Goal: Information Seeking & Learning: Learn about a topic

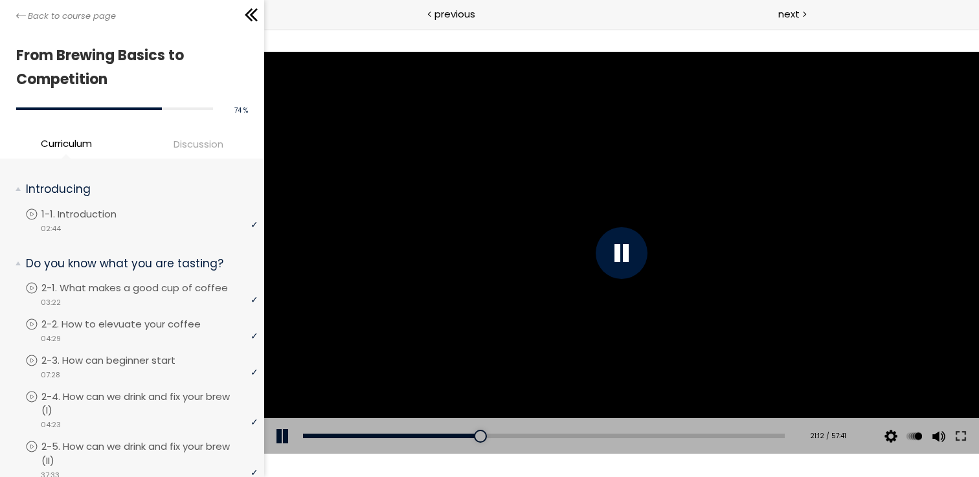
scroll to position [1304, 0]
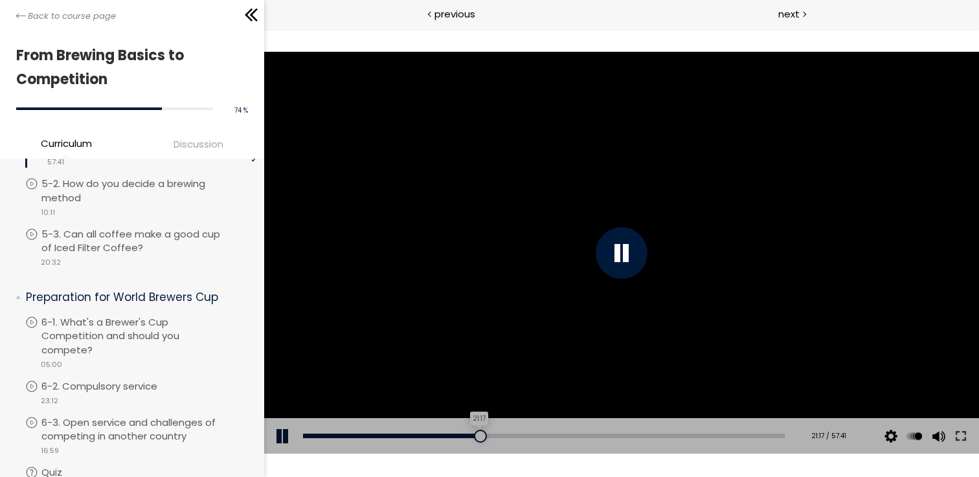
click at [474, 436] on div at bounding box center [480, 436] width 13 height 13
click at [473, 434] on div at bounding box center [473, 436] width 13 height 13
click at [608, 272] on div at bounding box center [621, 253] width 52 height 52
click at [608, 272] on div at bounding box center [621, 253] width 715 height 402
click at [632, 245] on div at bounding box center [621, 253] width 52 height 52
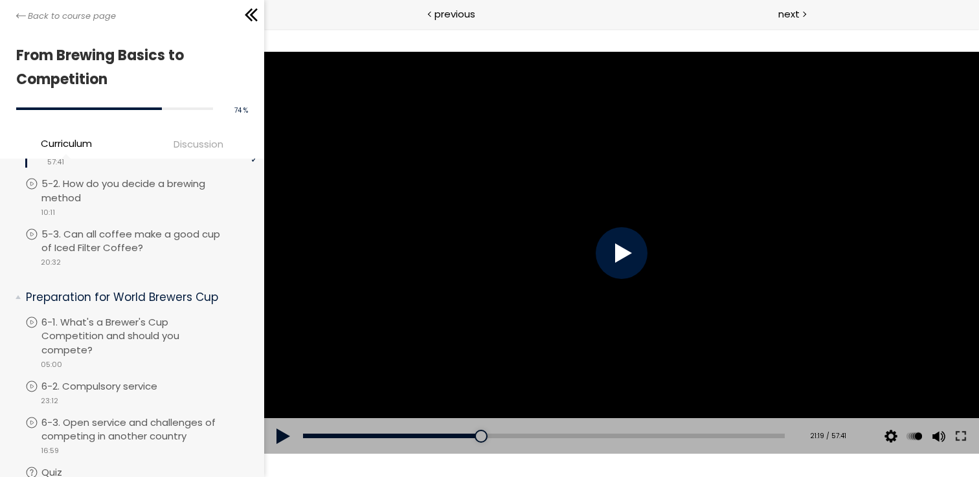
click at [632, 245] on div at bounding box center [621, 253] width 52 height 52
click at [709, 227] on div at bounding box center [621, 253] width 715 height 402
click at [680, 251] on div at bounding box center [621, 253] width 715 height 402
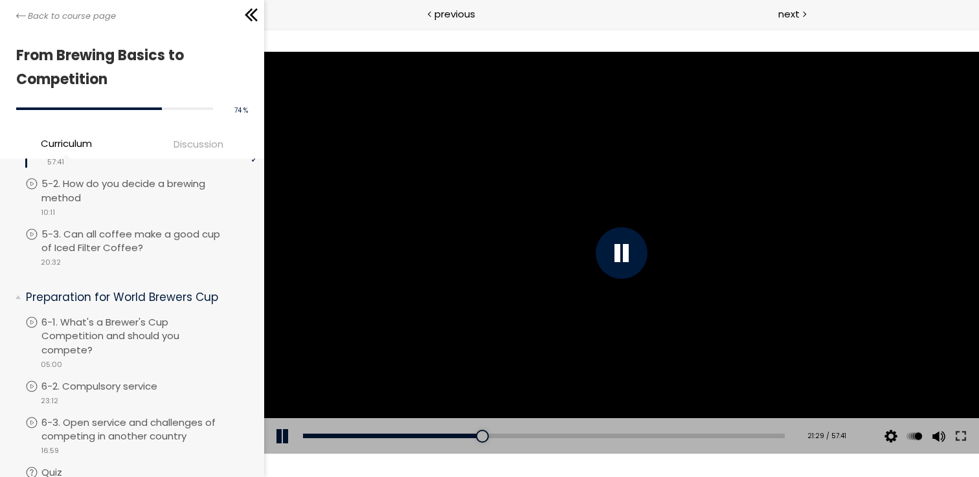
click at [646, 244] on div at bounding box center [621, 253] width 715 height 402
click at [468, 212] on div at bounding box center [621, 253] width 715 height 402
click at [489, 234] on div at bounding box center [621, 253] width 715 height 402
click at [517, 264] on div at bounding box center [621, 253] width 715 height 402
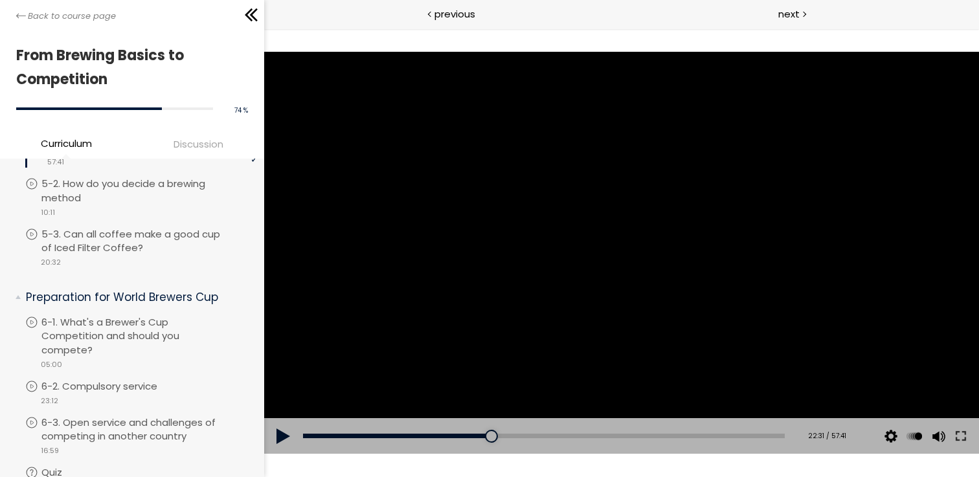
click at [517, 264] on div at bounding box center [621, 253] width 715 height 402
click at [517, 263] on div at bounding box center [621, 253] width 715 height 402
click at [647, 229] on div at bounding box center [621, 253] width 715 height 402
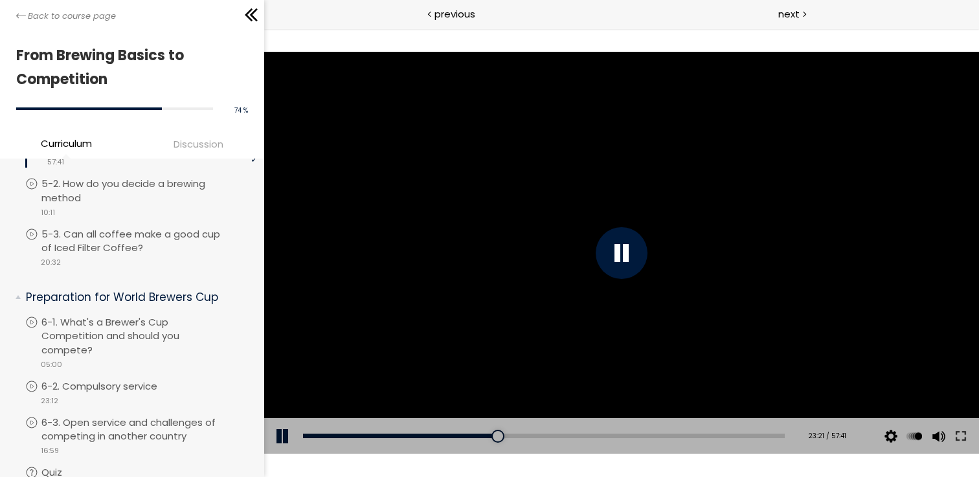
click at [647, 229] on div at bounding box center [621, 253] width 715 height 402
click at [674, 232] on div at bounding box center [621, 253] width 715 height 402
click at [650, 228] on div at bounding box center [621, 253] width 715 height 402
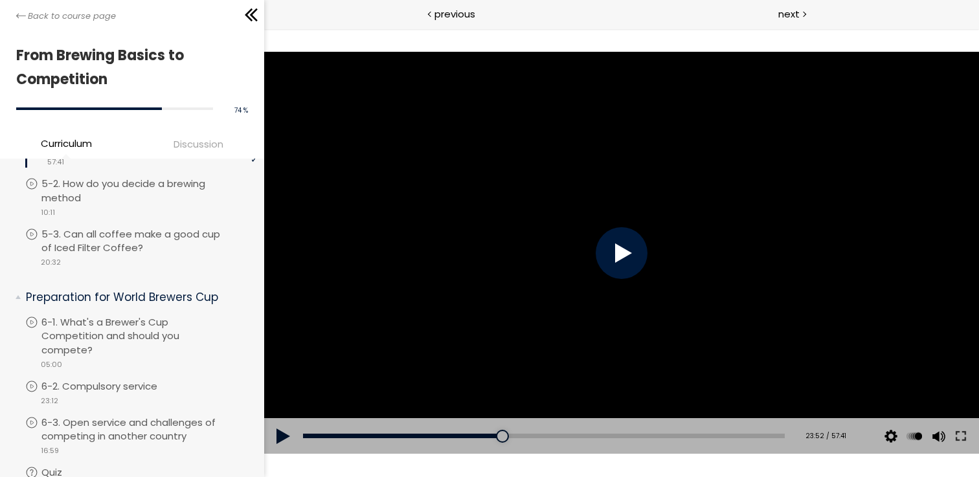
click at [650, 228] on div at bounding box center [621, 253] width 715 height 402
click at [621, 254] on div at bounding box center [621, 253] width 52 height 52
click at [664, 183] on div at bounding box center [621, 253] width 715 height 402
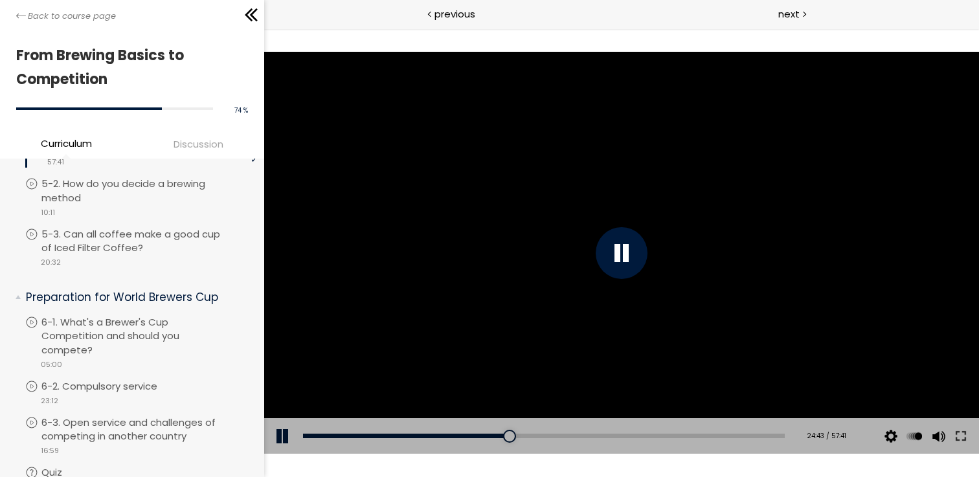
click at [663, 184] on div at bounding box center [621, 253] width 715 height 402
click at [627, 252] on div at bounding box center [621, 253] width 52 height 52
click at [621, 249] on div at bounding box center [621, 253] width 52 height 52
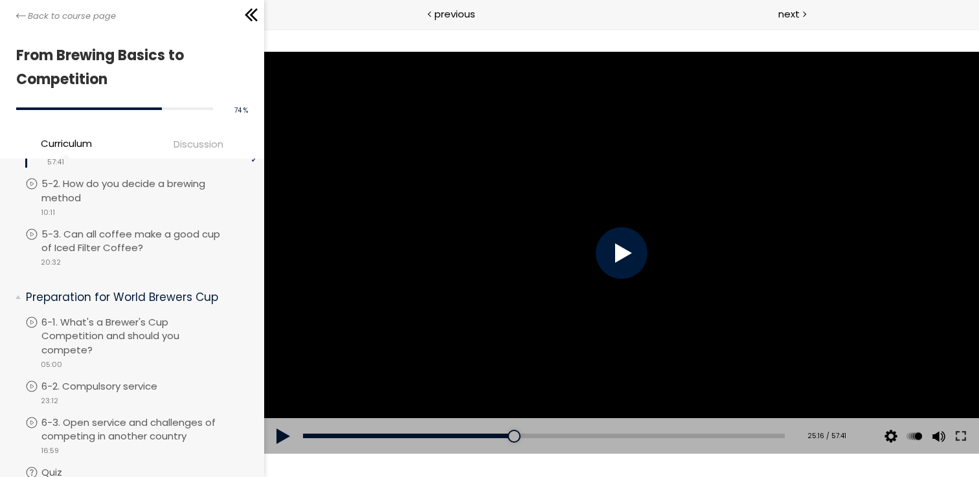
click at [621, 249] on div at bounding box center [621, 253] width 52 height 52
click at [621, 249] on div at bounding box center [621, 253] width 715 height 402
click at [621, 249] on div at bounding box center [621, 253] width 52 height 52
click at [620, 244] on div at bounding box center [621, 253] width 715 height 402
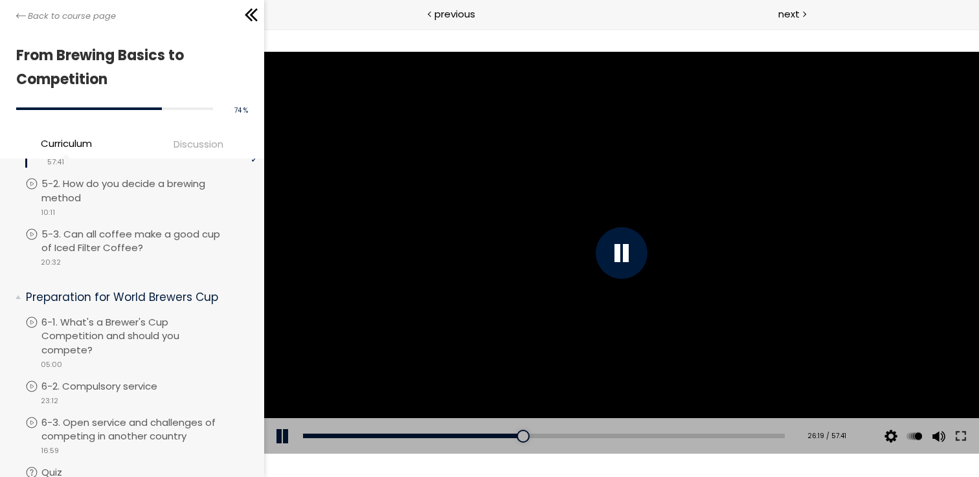
click at [620, 244] on div at bounding box center [621, 253] width 715 height 402
click at [620, 244] on div at bounding box center [621, 253] width 52 height 52
click at [620, 257] on div at bounding box center [621, 253] width 715 height 402
click at [621, 257] on div at bounding box center [621, 253] width 52 height 52
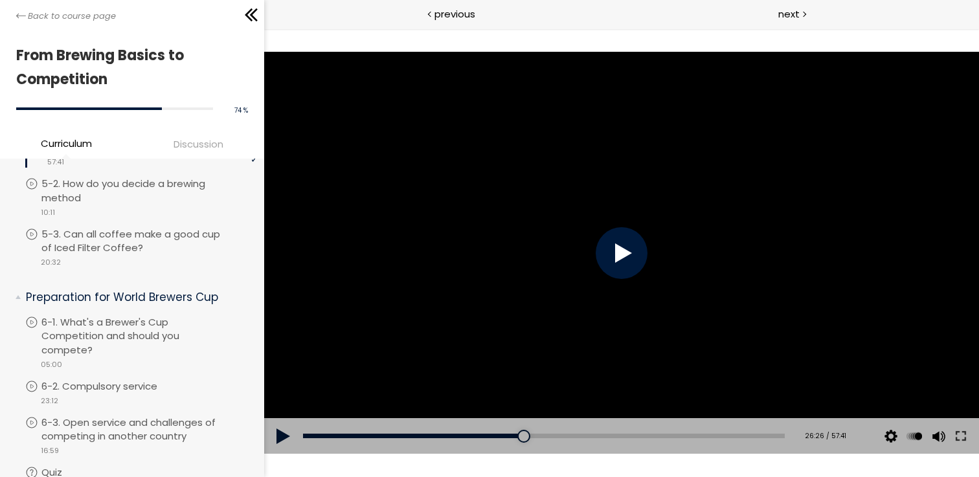
click at [621, 256] on div at bounding box center [621, 253] width 52 height 52
click at [621, 251] on div at bounding box center [621, 253] width 52 height 52
click at [621, 251] on div at bounding box center [621, 253] width 715 height 402
click at [621, 251] on div at bounding box center [621, 253] width 52 height 52
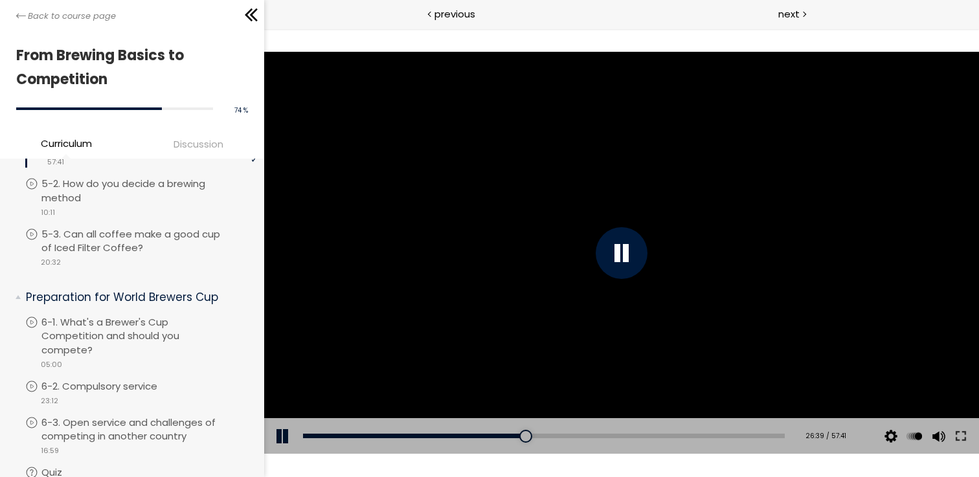
click at [621, 251] on div at bounding box center [621, 253] width 52 height 52
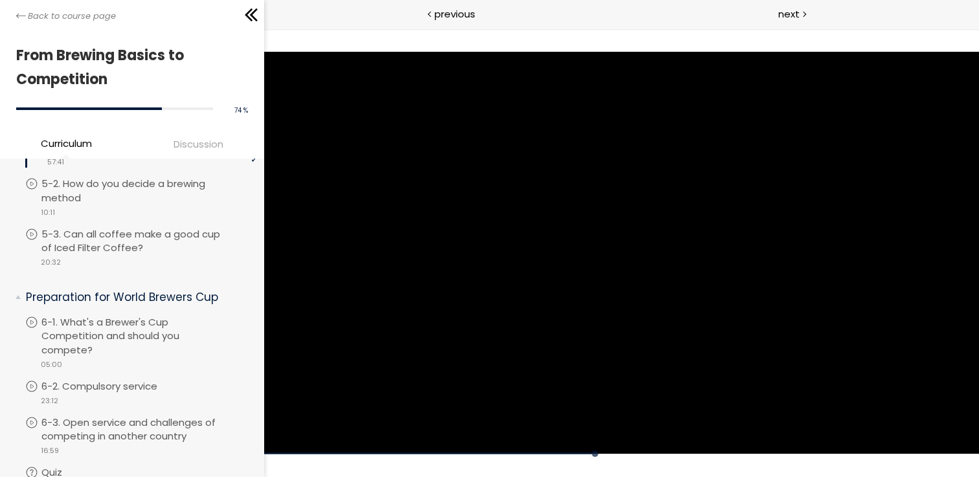
click at [621, 251] on div at bounding box center [621, 253] width 715 height 402
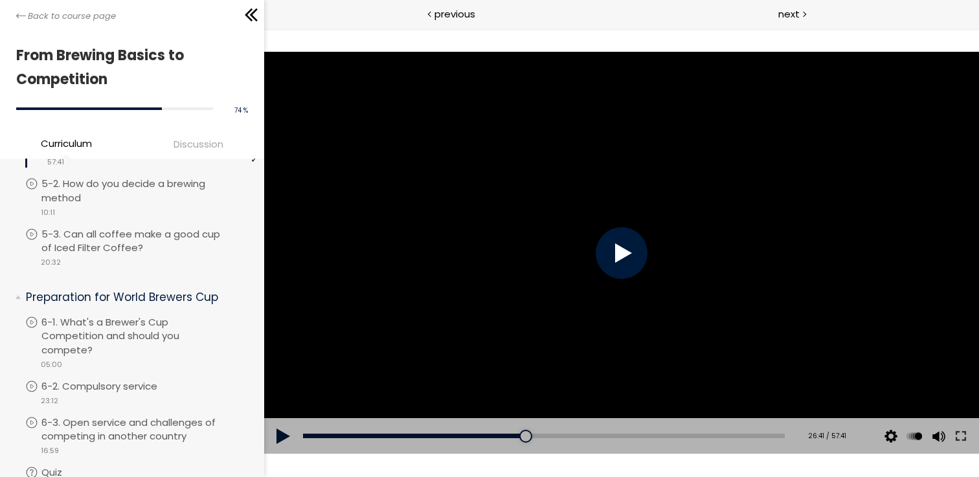
click at [621, 251] on div at bounding box center [621, 253] width 52 height 52
click at [616, 239] on div at bounding box center [621, 253] width 52 height 52
click at [544, 201] on div at bounding box center [621, 253] width 715 height 402
click at [521, 436] on div at bounding box center [525, 436] width 13 height 13
click at [557, 306] on div at bounding box center [621, 253] width 715 height 402
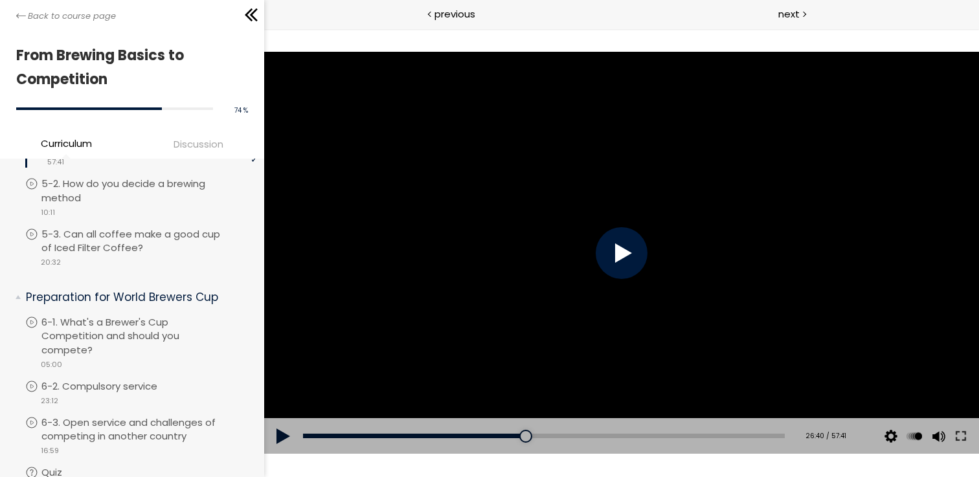
click at [557, 306] on div at bounding box center [621, 253] width 715 height 402
click at [564, 329] on div at bounding box center [621, 253] width 715 height 402
click at [564, 328] on div at bounding box center [621, 253] width 715 height 402
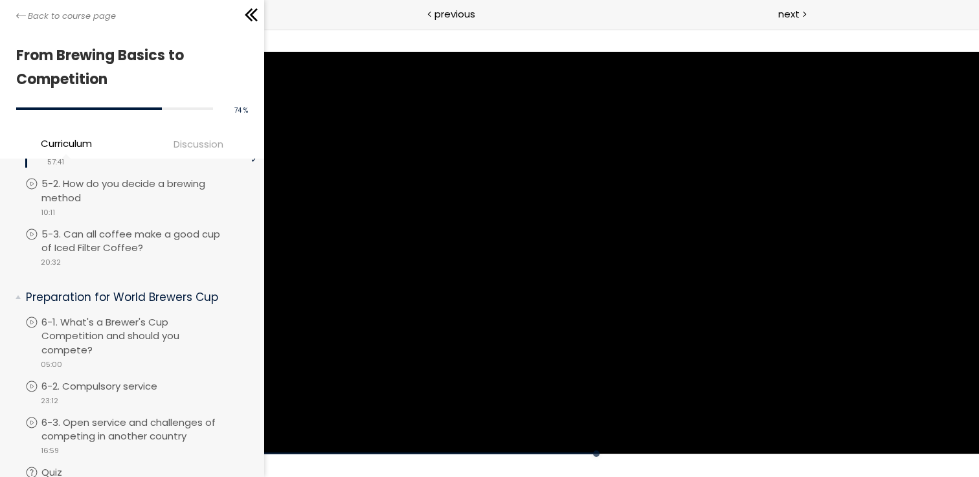
click at [564, 328] on div at bounding box center [621, 253] width 715 height 402
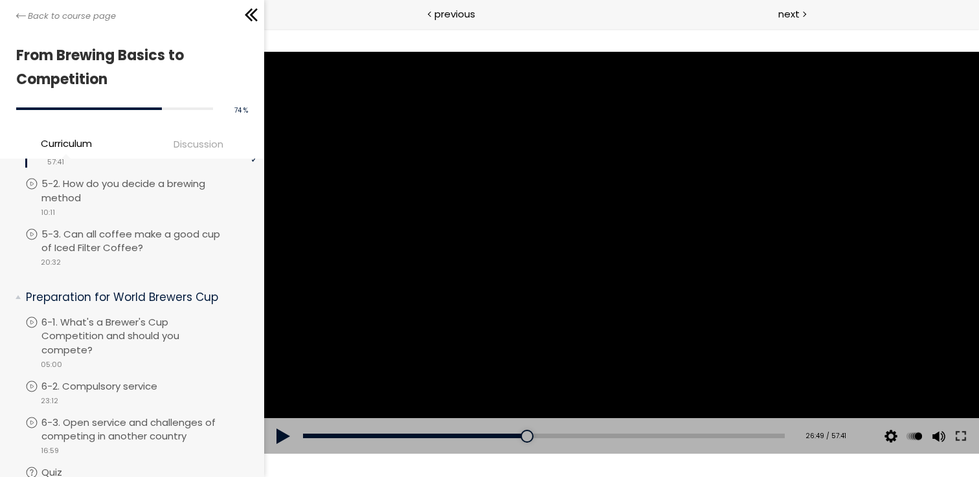
click at [605, 271] on div at bounding box center [621, 253] width 715 height 402
click at [605, 271] on div at bounding box center [621, 253] width 52 height 52
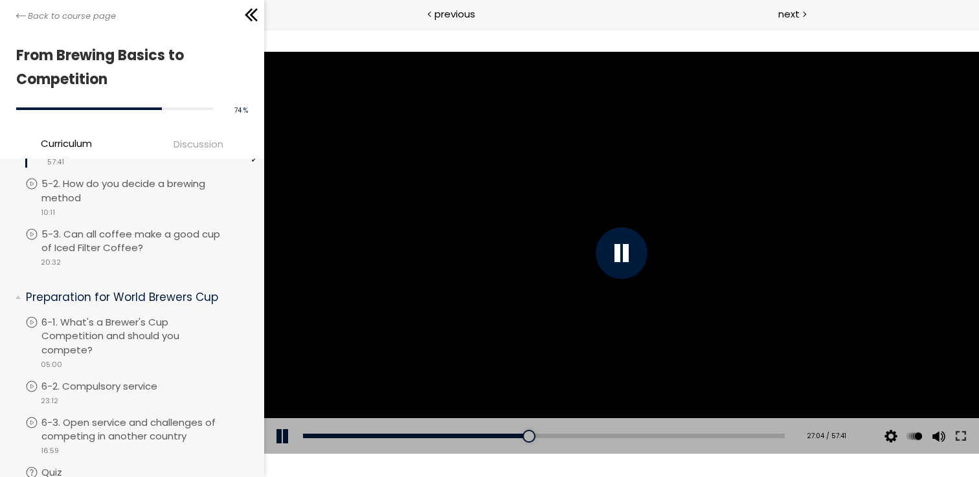
click at [581, 282] on div at bounding box center [621, 253] width 715 height 402
click at [535, 278] on div at bounding box center [621, 253] width 715 height 402
click at [543, 267] on div at bounding box center [621, 253] width 715 height 402
click at [616, 245] on div at bounding box center [621, 253] width 52 height 52
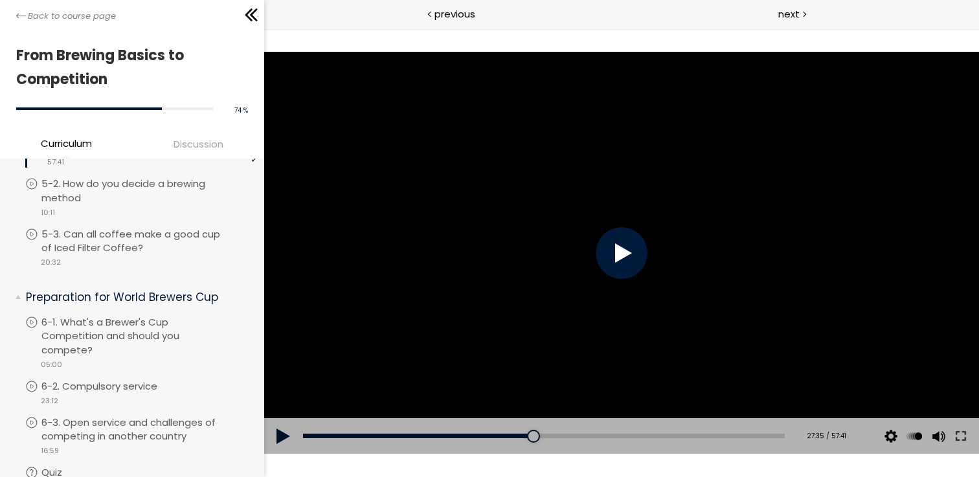
click at [617, 244] on div at bounding box center [621, 253] width 52 height 52
click at [622, 250] on div at bounding box center [621, 253] width 52 height 52
click at [622, 249] on div at bounding box center [621, 253] width 52 height 52
click at [621, 250] on div at bounding box center [621, 253] width 52 height 52
click at [482, 144] on div at bounding box center [621, 253] width 715 height 402
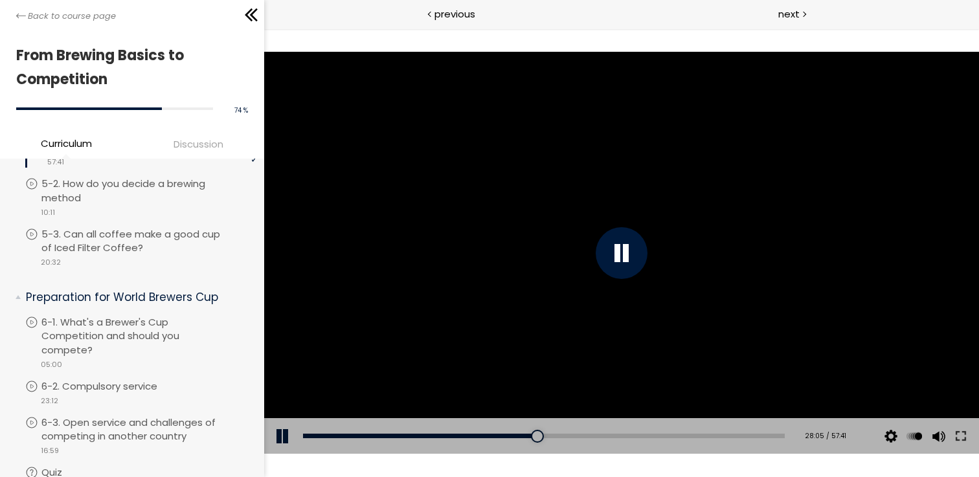
click at [615, 275] on div at bounding box center [621, 253] width 52 height 52
click at [630, 238] on div at bounding box center [621, 253] width 52 height 52
click at [621, 250] on div at bounding box center [621, 253] width 52 height 52
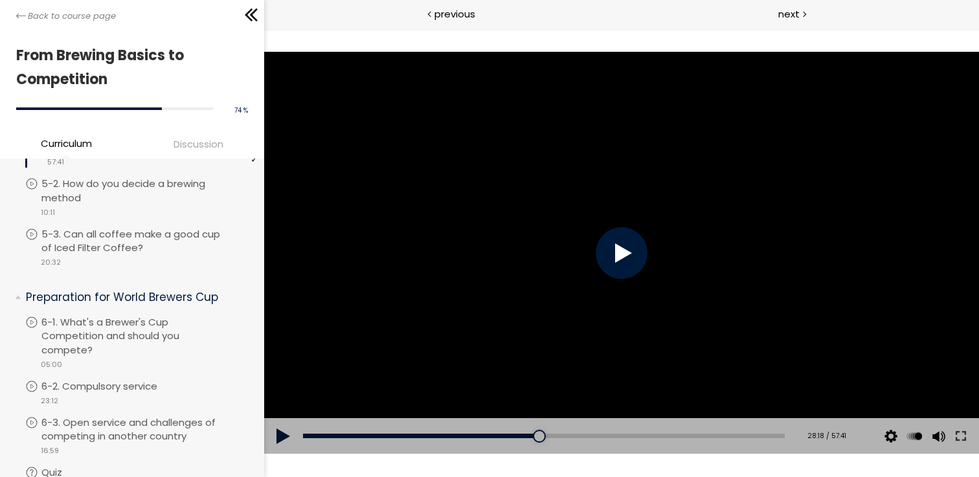
click at [621, 250] on div at bounding box center [621, 253] width 52 height 52
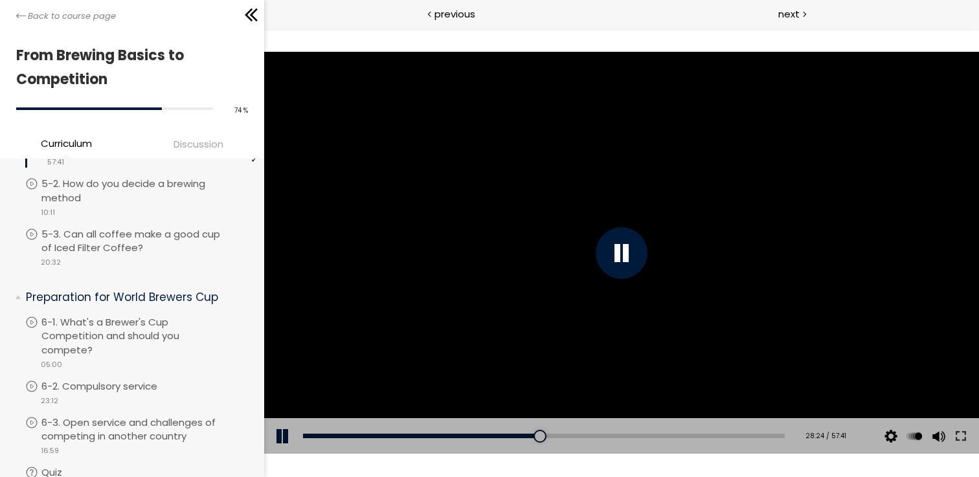
click at [621, 250] on div at bounding box center [621, 253] width 52 height 52
click at [622, 250] on div at bounding box center [621, 253] width 52 height 52
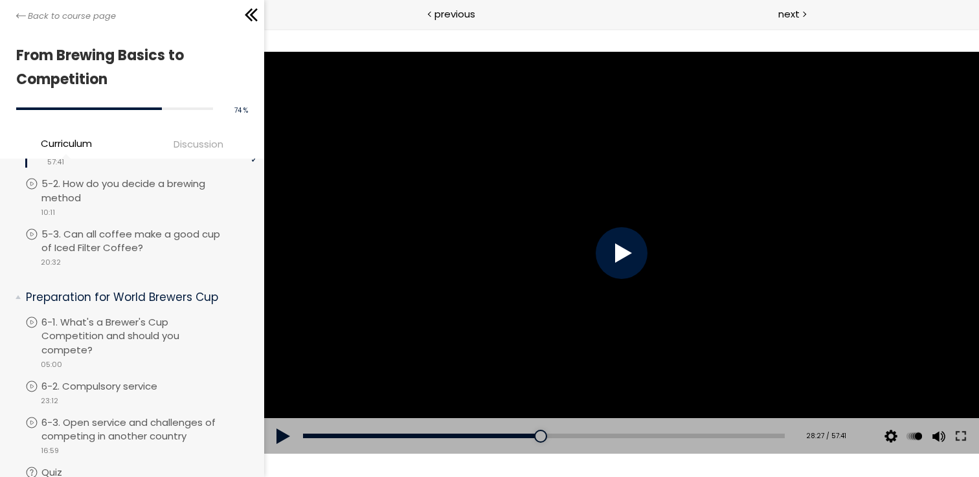
click at [622, 250] on div at bounding box center [621, 253] width 52 height 52
